Goal: Task Accomplishment & Management: Complete application form

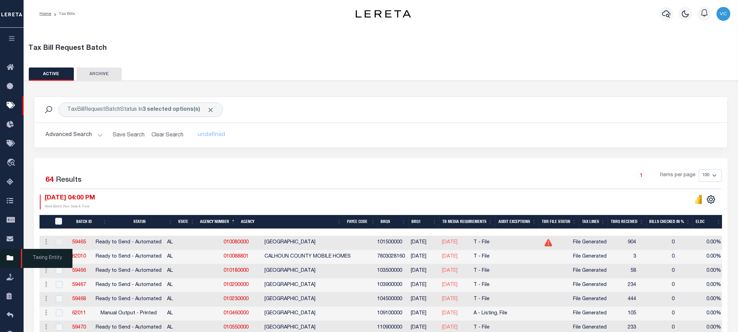
click at [12, 260] on icon at bounding box center [12, 258] width 11 height 9
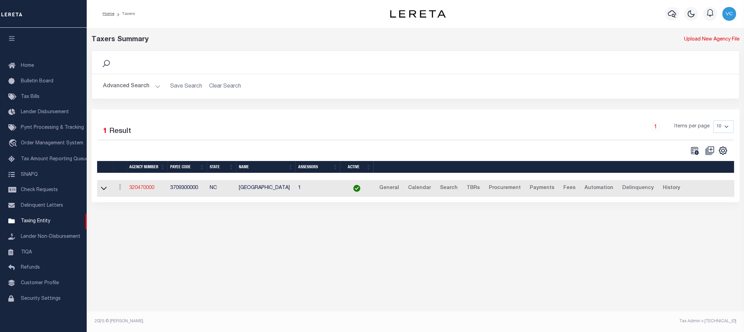
click at [136, 186] on link "320470000" at bounding box center [141, 188] width 25 height 5
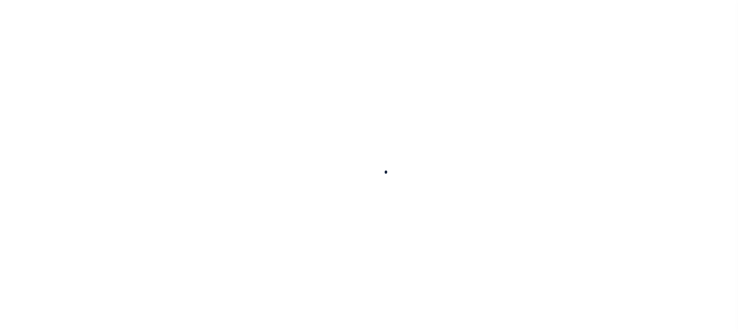
select select
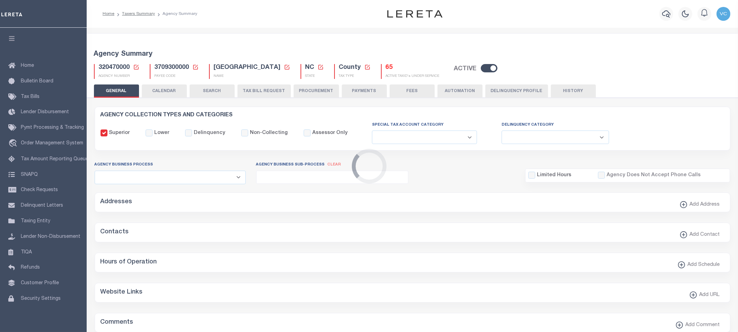
checkbox input "false"
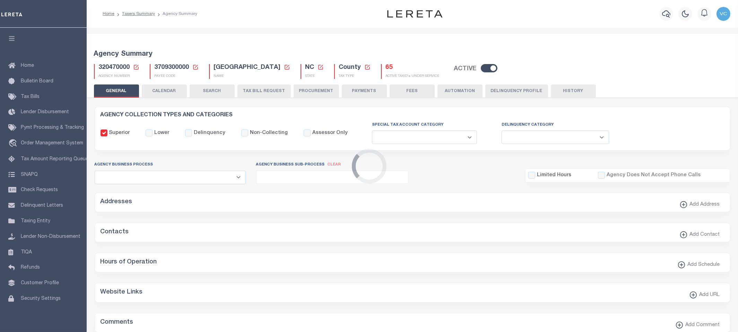
type input "3709300000"
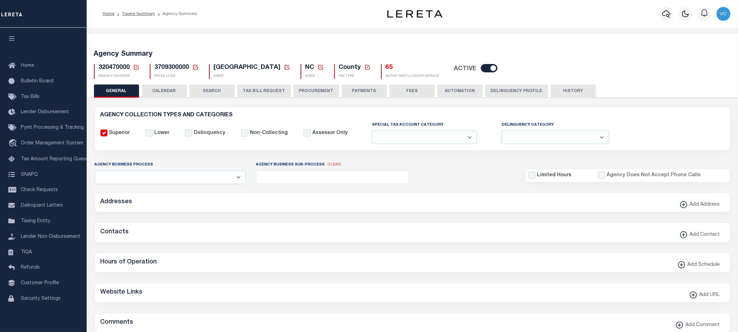
click at [136, 67] on icon at bounding box center [136, 67] width 6 height 6
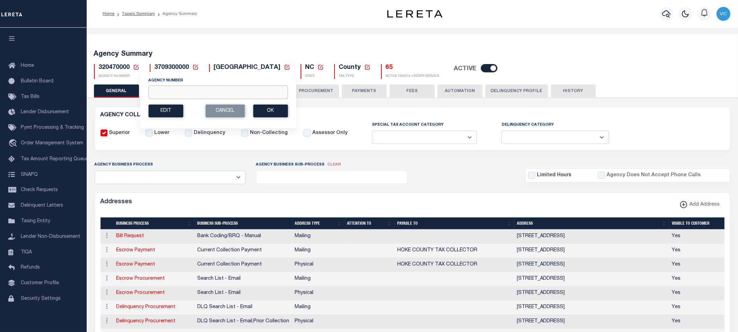
click at [162, 90] on input "Agency Number" at bounding box center [217, 93] width 139 height 14
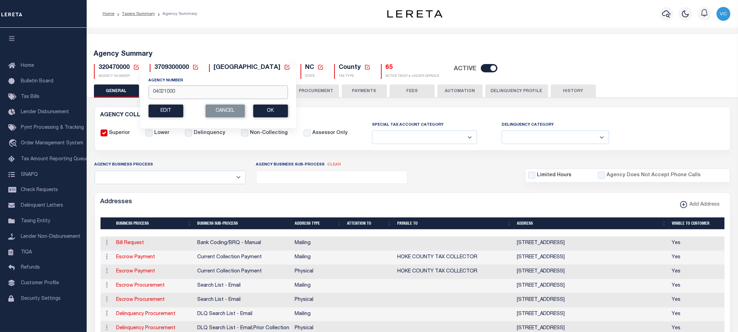
type input "040210000"
click at [268, 110] on button "Ok" at bounding box center [270, 111] width 35 height 13
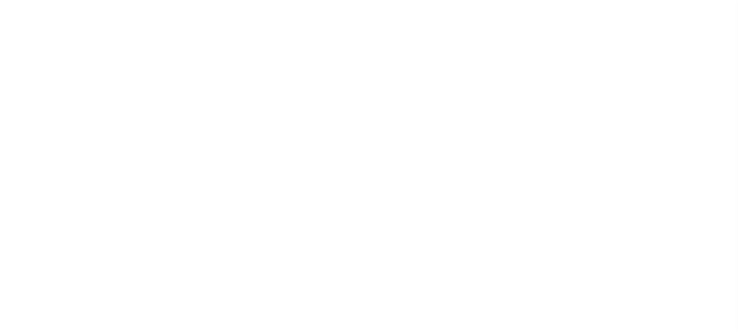
select select
checkbox input "false"
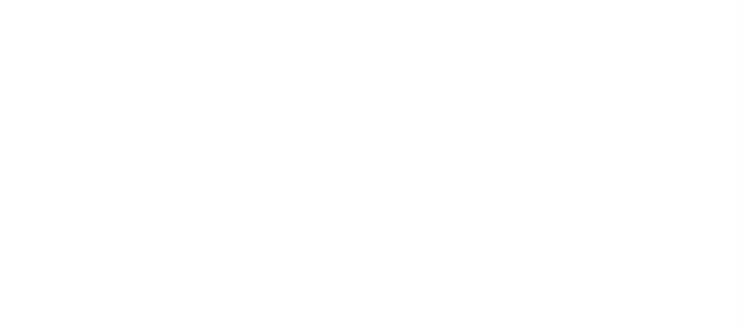
checkbox input "false"
type input "604100000"
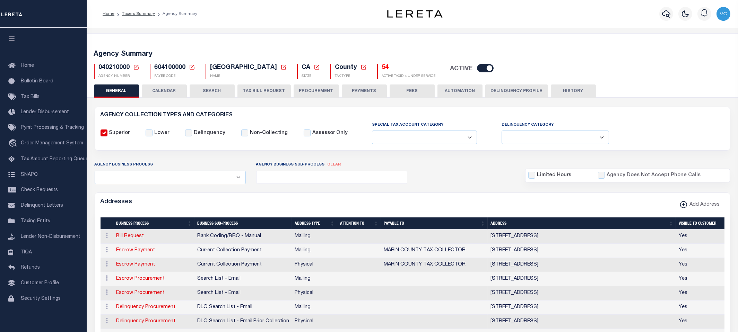
click at [261, 90] on button "TAX BILL REQUEST" at bounding box center [263, 91] width 53 height 13
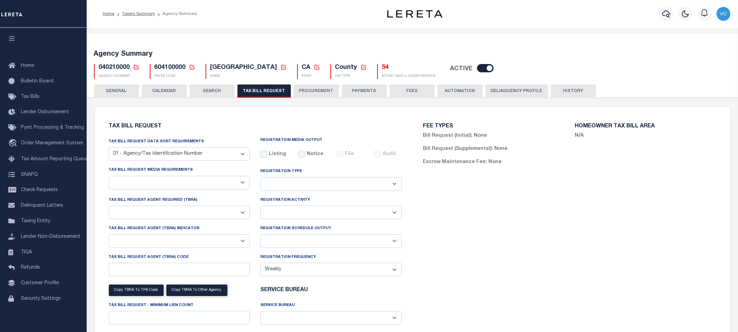
select select "22"
select select "true"
select select "13"
select select "1"
type input "5600"
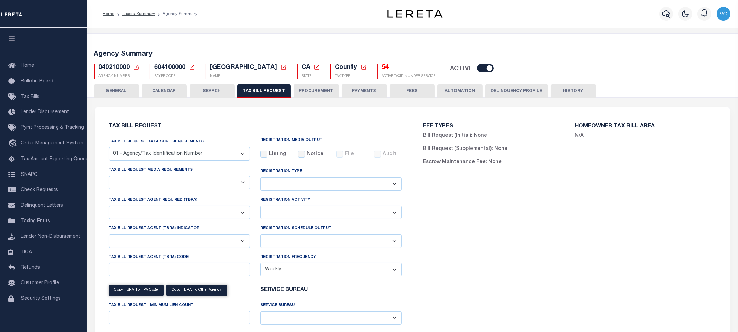
select select
click at [136, 66] on icon at bounding box center [136, 67] width 6 height 6
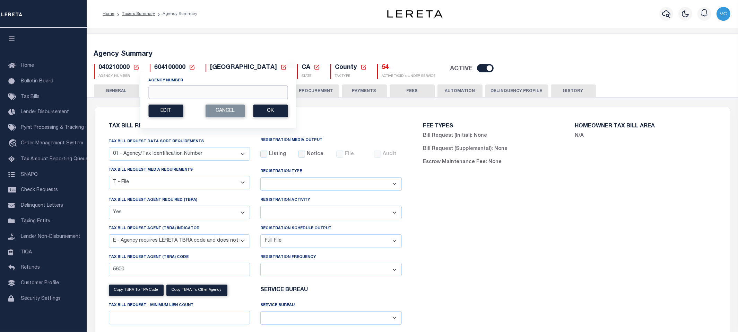
click at [166, 90] on input "Agency Number" at bounding box center [217, 93] width 139 height 14
type input "040218888"
click at [275, 109] on button "Ok" at bounding box center [270, 111] width 35 height 13
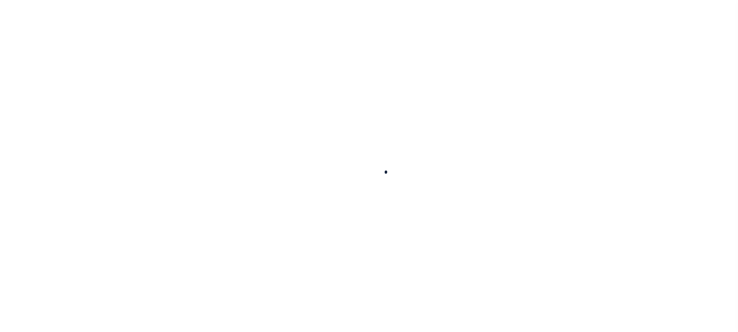
select select
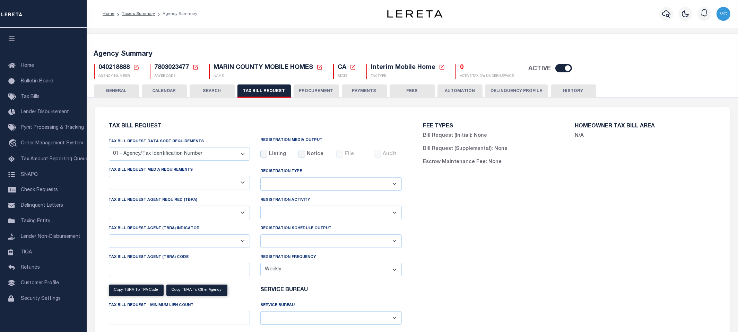
select select "22"
select select "true"
select select "13"
select select "1"
type input "5600"
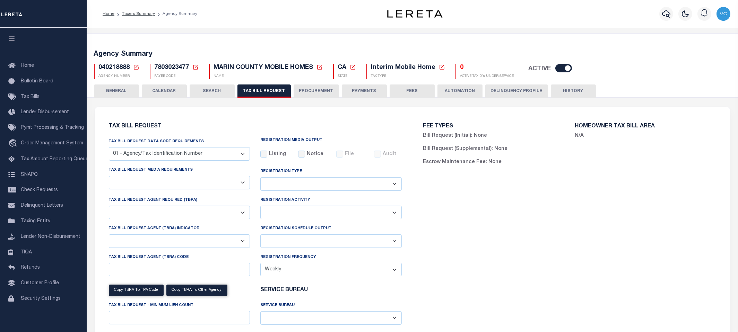
select select
click at [137, 67] on icon at bounding box center [136, 67] width 6 height 6
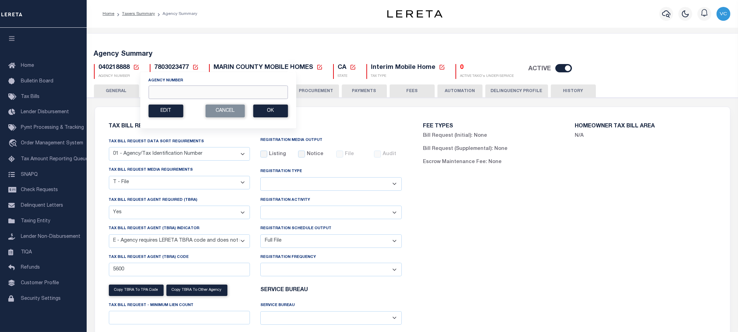
click at [161, 94] on input "Agency Number" at bounding box center [217, 93] width 139 height 14
click at [194, 94] on input "04021000" at bounding box center [217, 93] width 139 height 14
type input "040210000"
click at [273, 112] on button "Ok" at bounding box center [270, 111] width 35 height 13
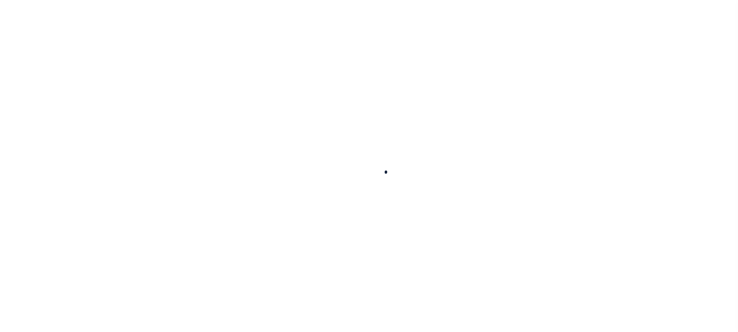
select select
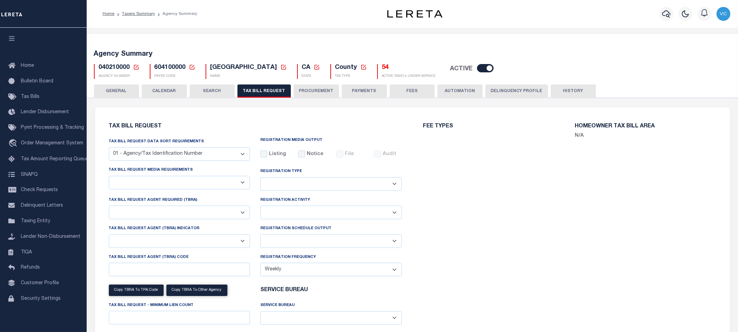
select select "22"
select select "true"
select select "13"
select select "1"
type input "5600"
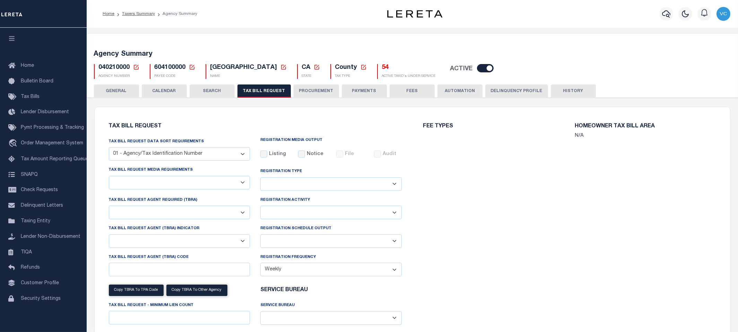
select select
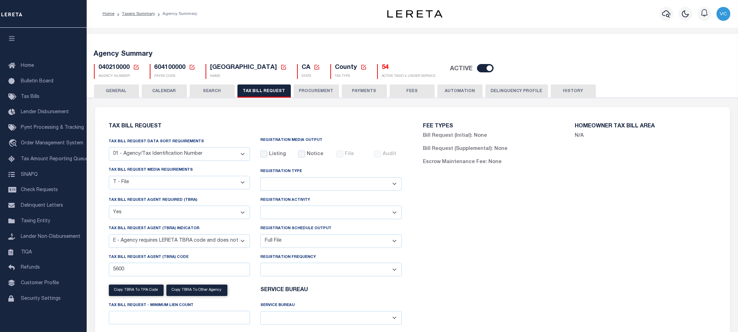
click at [309, 90] on button "PROCUREMENT" at bounding box center [316, 91] width 45 height 13
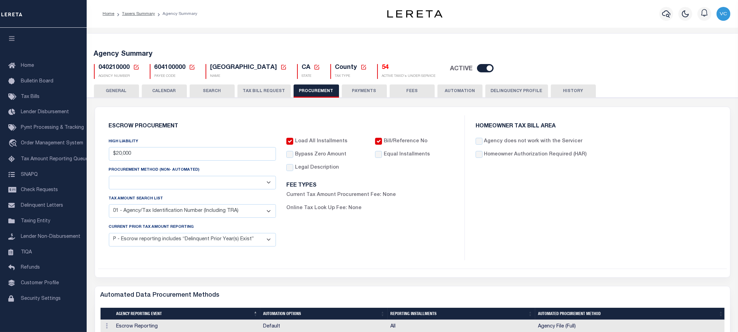
click at [271, 91] on button "TAX BILL REQUEST" at bounding box center [263, 91] width 53 height 13
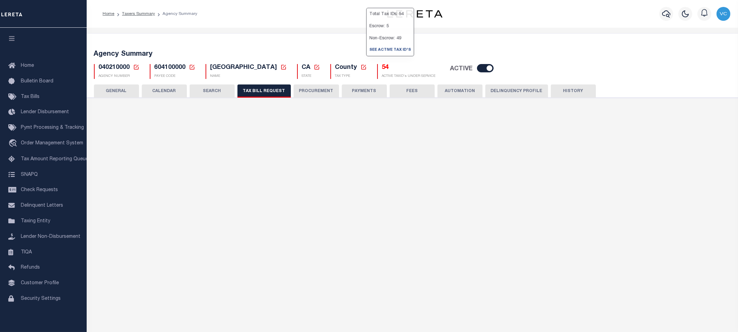
click at [382, 69] on h5 "54" at bounding box center [409, 68] width 54 height 8
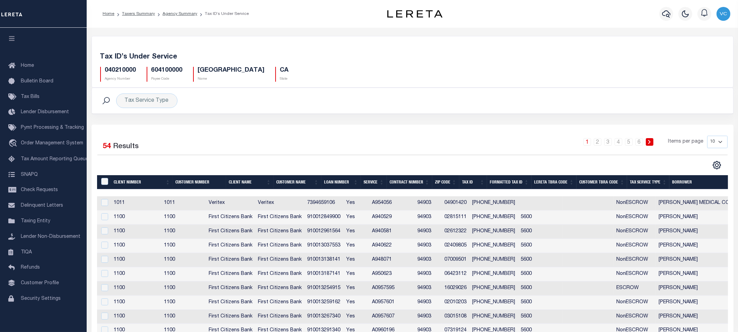
click at [639, 183] on th "Tax Service Type" at bounding box center [648, 182] width 42 height 14
